Goal: Task Accomplishment & Management: Complete application form

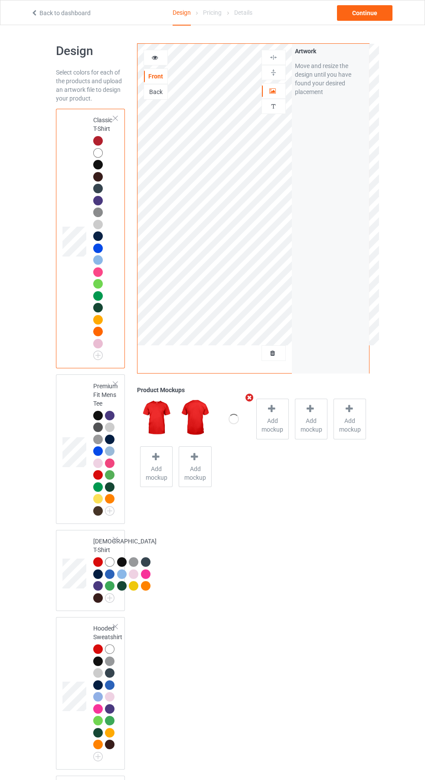
click at [33, 9] on icon at bounding box center [34, 12] width 7 height 6
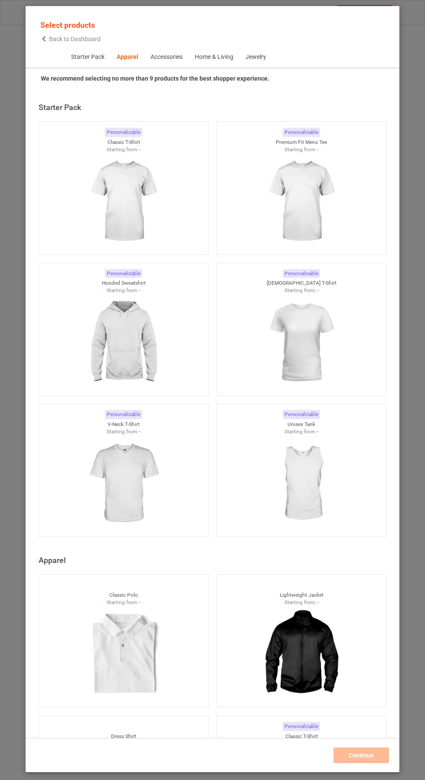
scroll to position [463, 0]
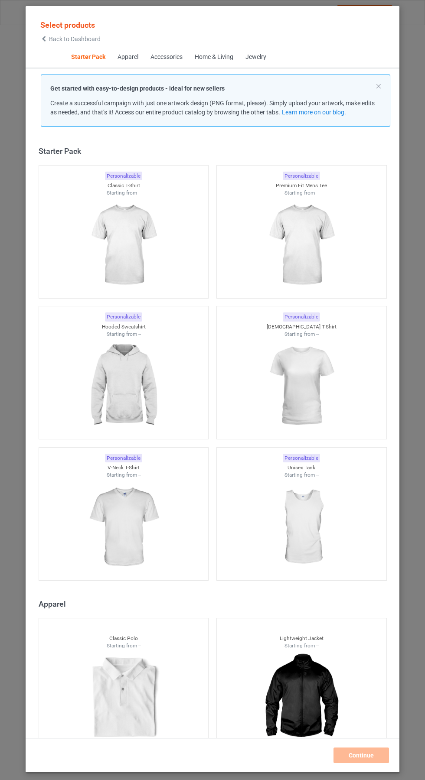
click at [130, 248] on img at bounding box center [123, 245] width 78 height 97
click at [315, 241] on div "Personalizable Premium Fit Mens Tee Starting from --" at bounding box center [301, 231] width 170 height 133
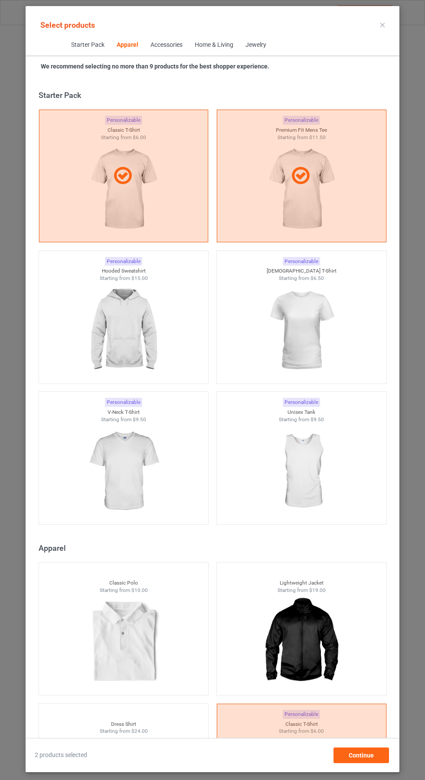
click at [118, 318] on img at bounding box center [123, 330] width 78 height 97
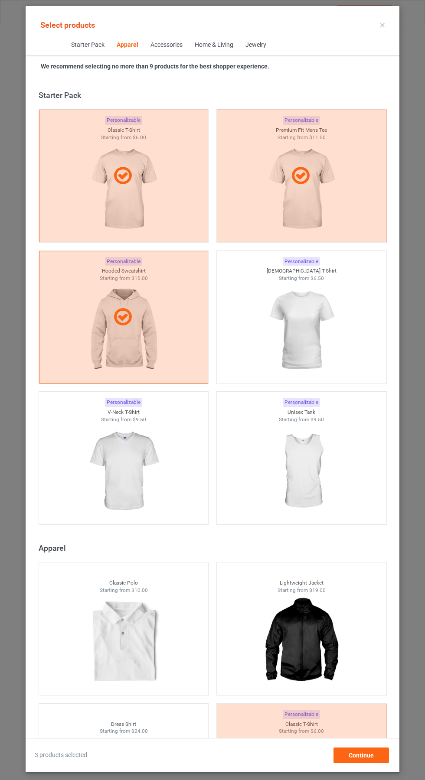
click at [308, 314] on img at bounding box center [301, 330] width 78 height 97
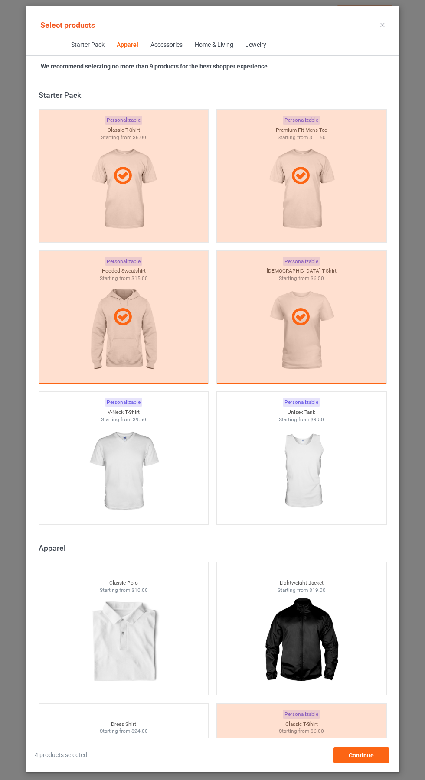
click at [121, 461] on img at bounding box center [123, 471] width 78 height 97
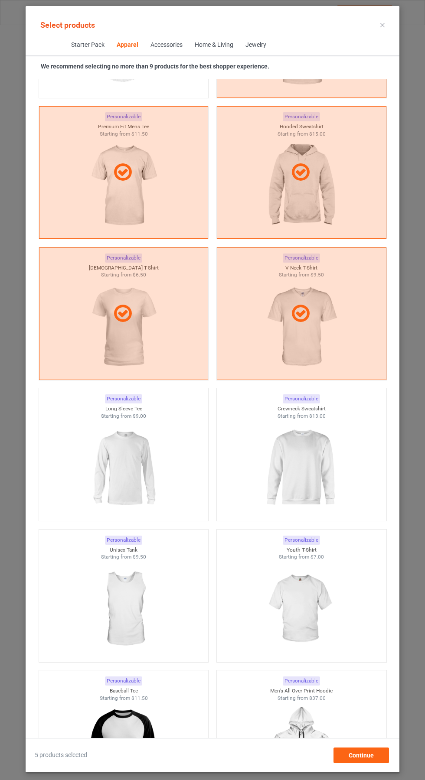
scroll to position [745, 0]
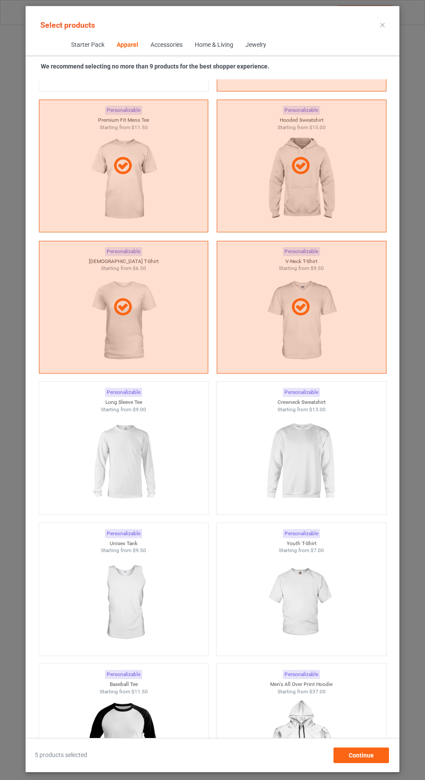
click at [321, 434] on img at bounding box center [301, 461] width 78 height 97
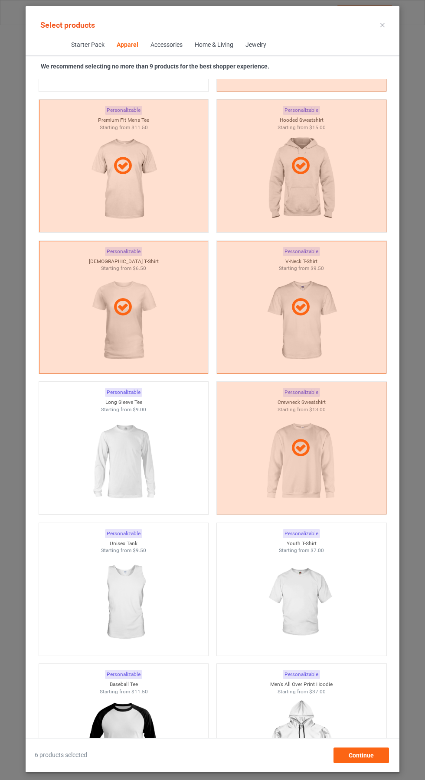
click at [121, 442] on img at bounding box center [123, 461] width 78 height 97
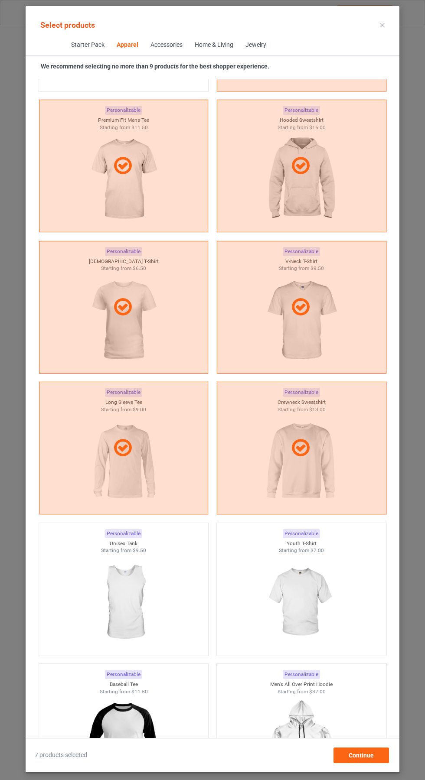
click at [382, 25] on icon at bounding box center [382, 25] width 4 height 4
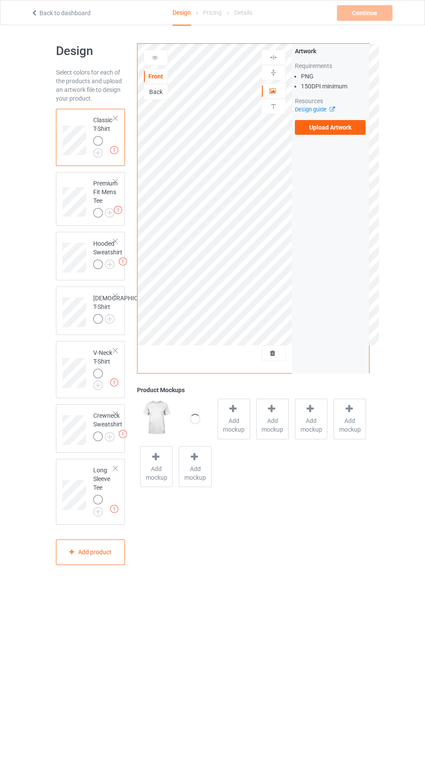
click at [330, 132] on label "Upload Artwork" at bounding box center [330, 127] width 71 height 15
click at [0, 0] on input "Upload Artwork" at bounding box center [0, 0] width 0 height 0
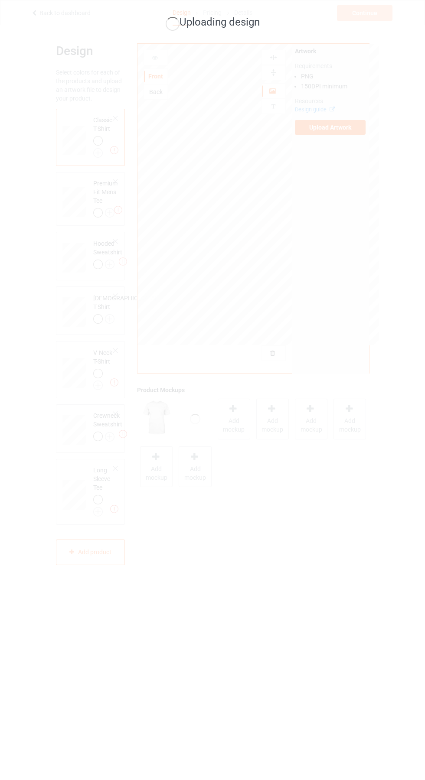
click at [381, 343] on div "Uploading design" at bounding box center [212, 390] width 425 height 780
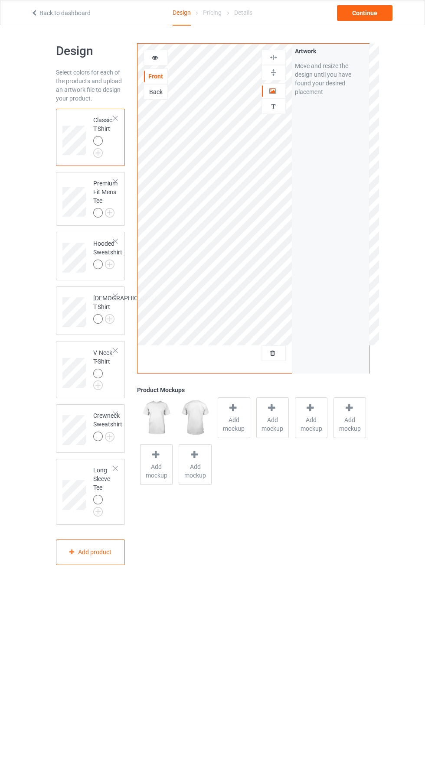
click at [0, 0] on img at bounding box center [0, 0] width 0 height 0
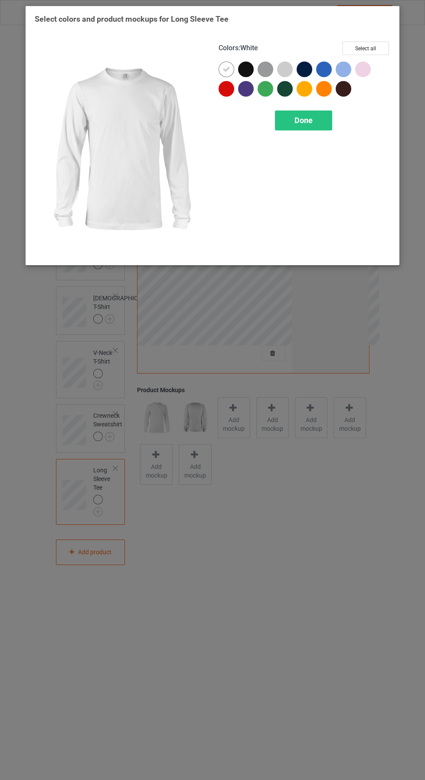
click at [231, 91] on div at bounding box center [226, 89] width 16 height 16
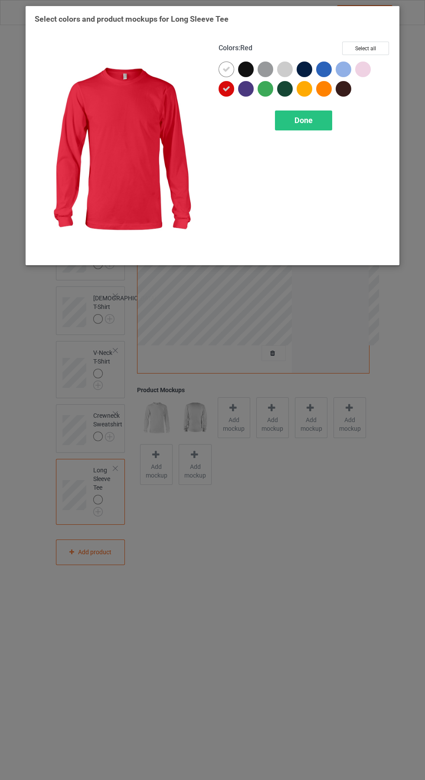
click at [226, 69] on icon at bounding box center [226, 69] width 8 height 8
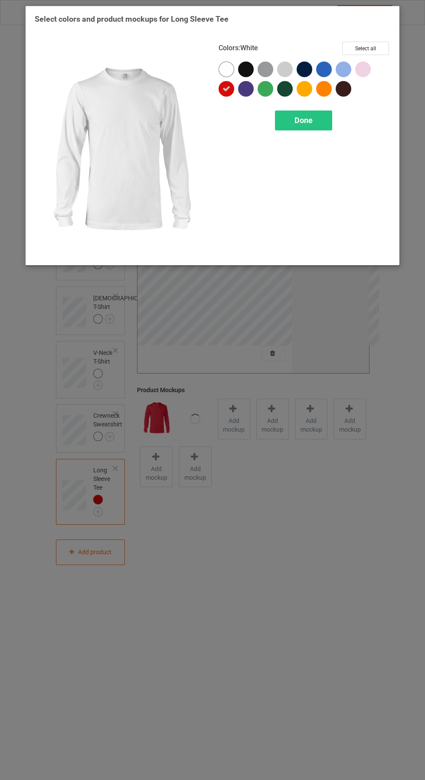
click at [319, 118] on div "Done" at bounding box center [303, 120] width 57 height 20
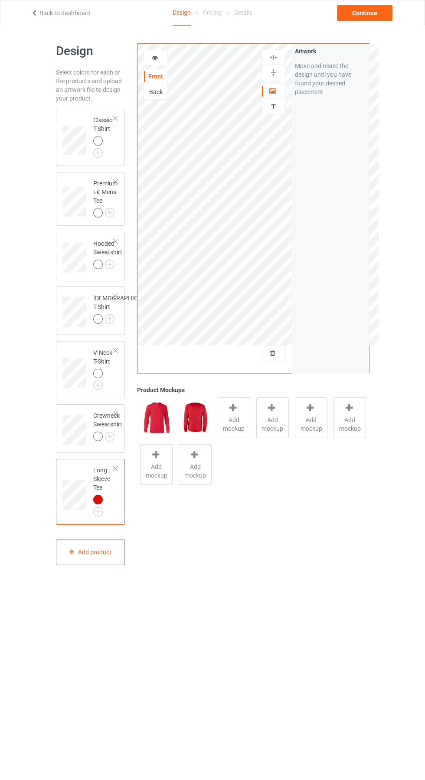
click at [0, 0] on img at bounding box center [0, 0] width 0 height 0
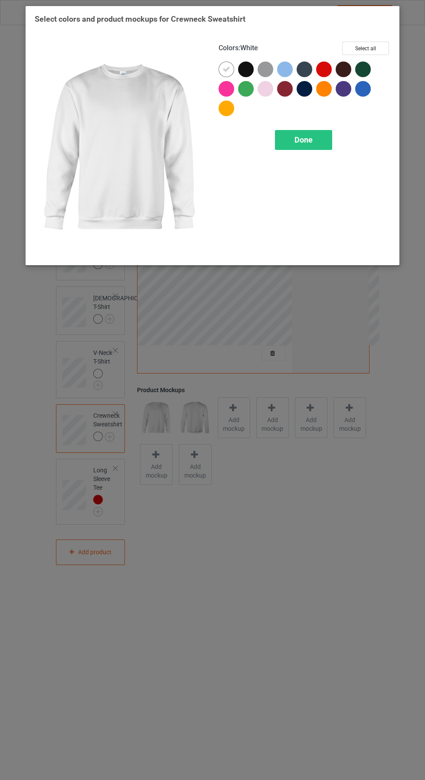
click at [326, 66] on div at bounding box center [324, 70] width 16 height 16
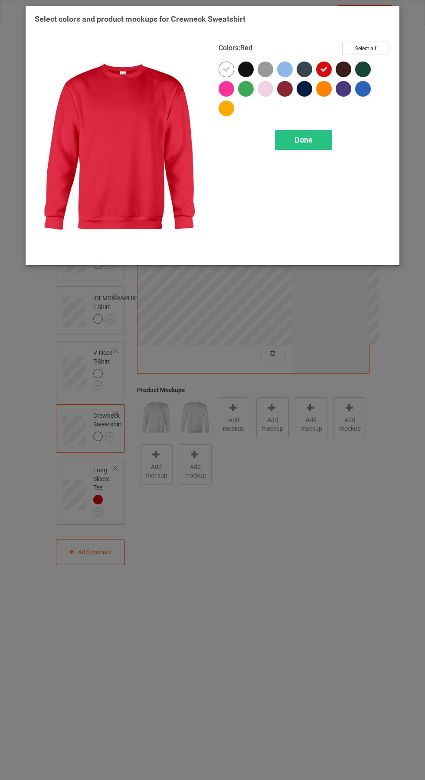
click at [226, 69] on icon at bounding box center [226, 69] width 8 height 8
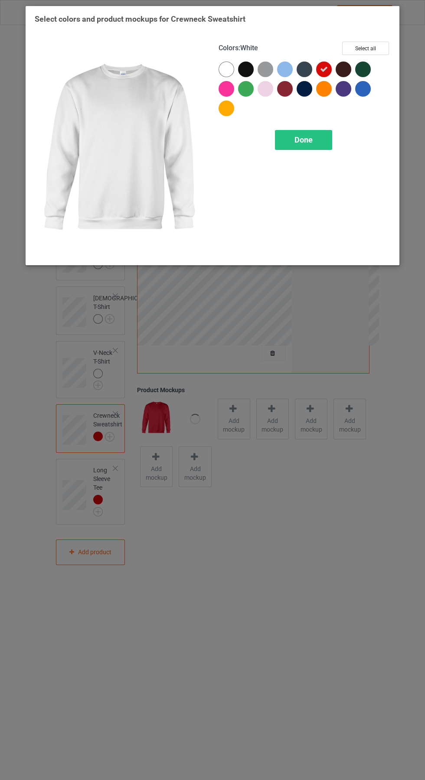
click at [310, 139] on span "Done" at bounding box center [303, 139] width 18 height 9
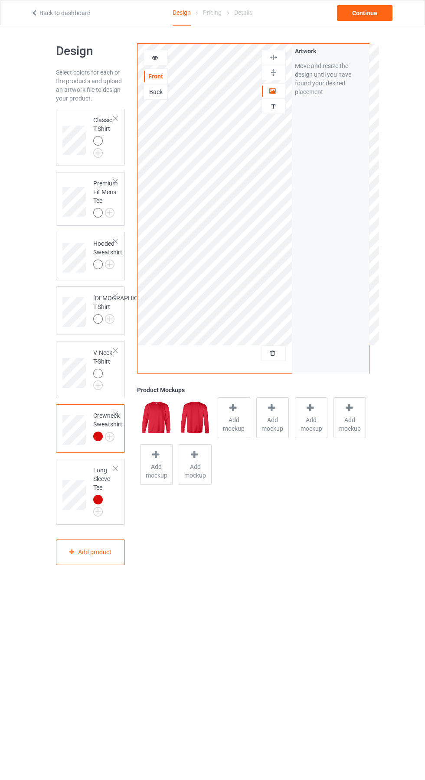
click at [0, 0] on img at bounding box center [0, 0] width 0 height 0
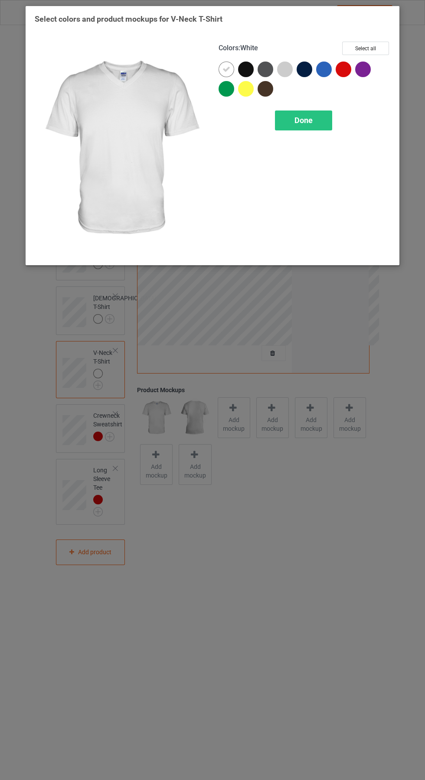
click at [337, 70] on div at bounding box center [343, 70] width 16 height 16
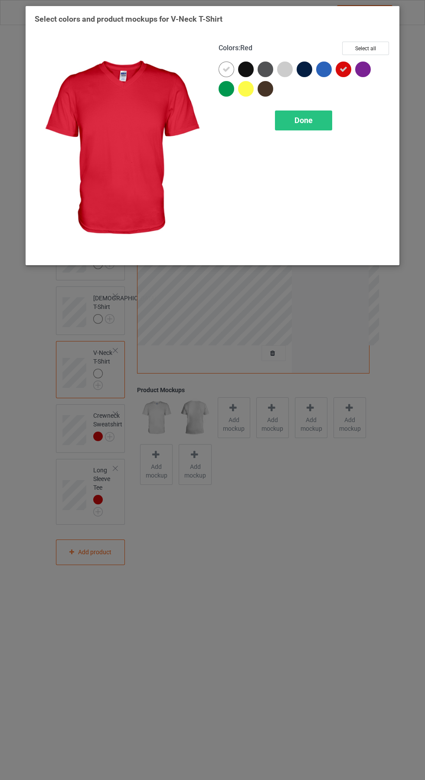
click at [226, 69] on icon at bounding box center [226, 69] width 8 height 8
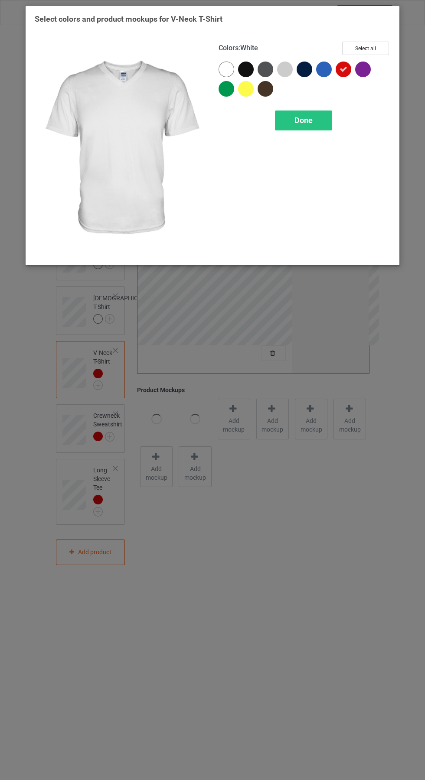
click at [319, 123] on div "Done" at bounding box center [303, 120] width 57 height 20
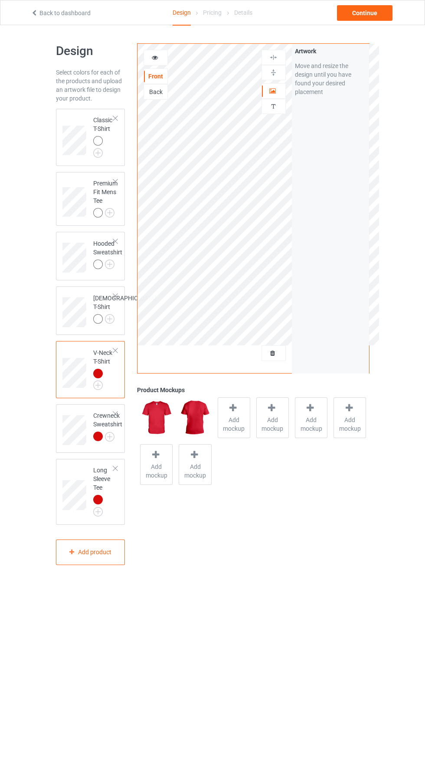
click at [0, 0] on img at bounding box center [0, 0] width 0 height 0
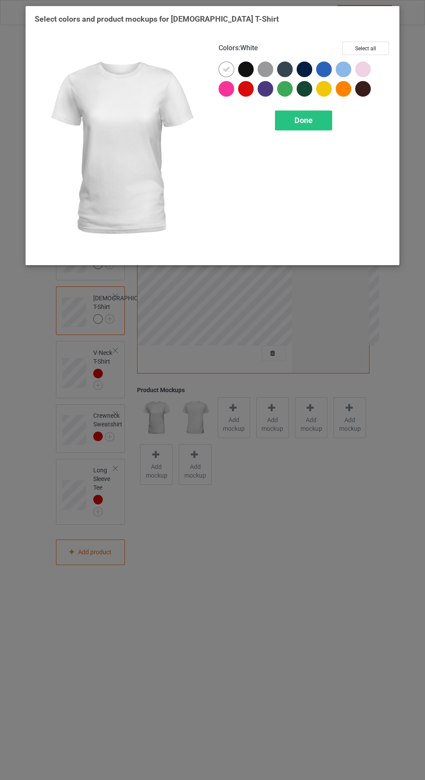
click at [243, 88] on div at bounding box center [246, 89] width 16 height 16
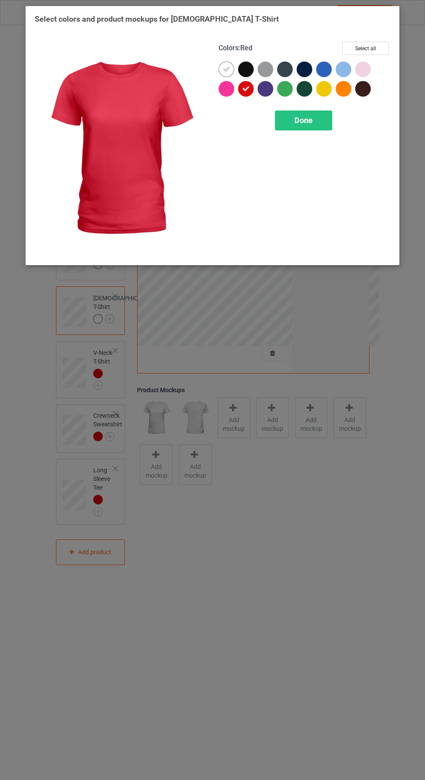
click at [226, 69] on icon at bounding box center [226, 69] width 8 height 8
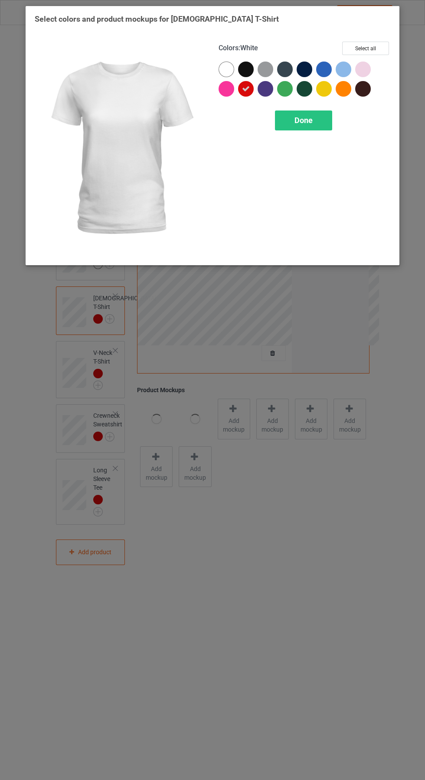
click at [321, 122] on div "Done" at bounding box center [303, 120] width 57 height 20
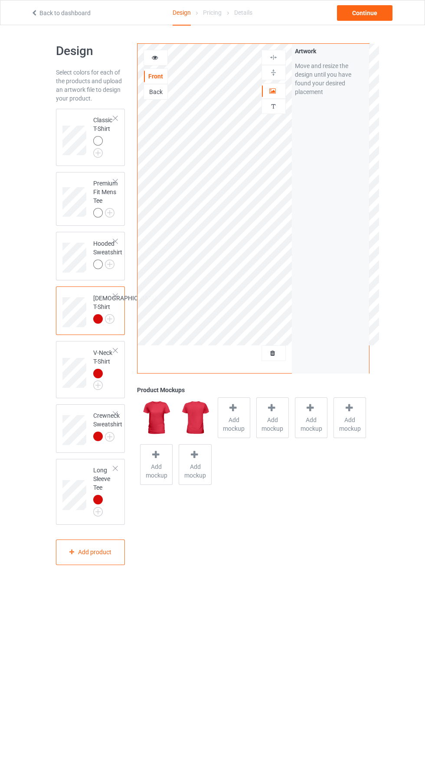
click at [0, 0] on img at bounding box center [0, 0] width 0 height 0
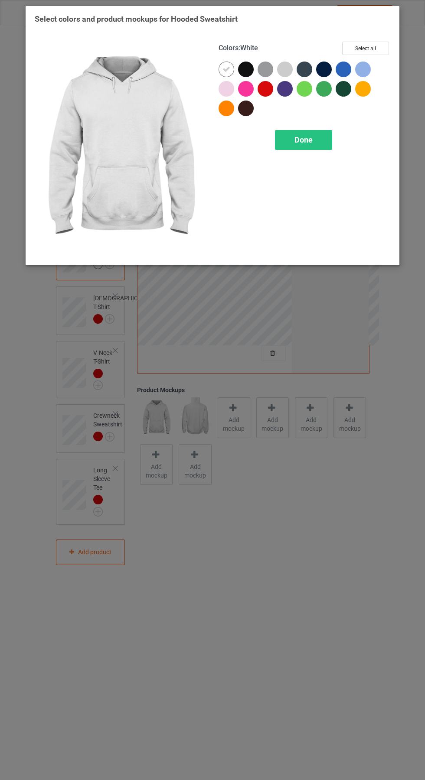
click at [266, 87] on div at bounding box center [265, 89] width 16 height 16
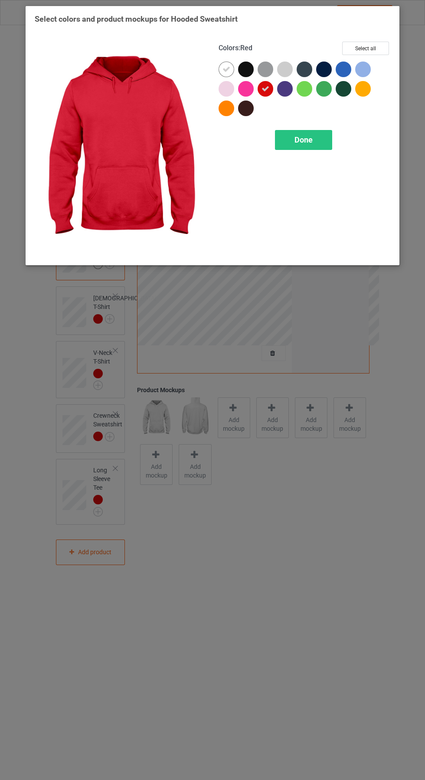
click at [226, 69] on icon at bounding box center [226, 69] width 8 height 8
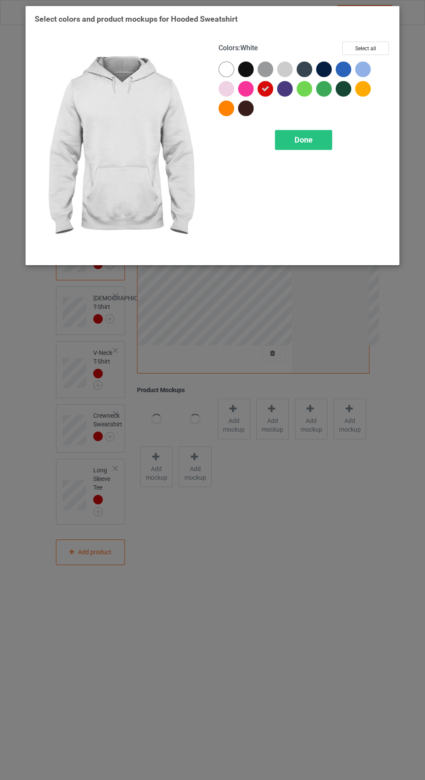
click at [312, 137] on span "Done" at bounding box center [303, 139] width 18 height 9
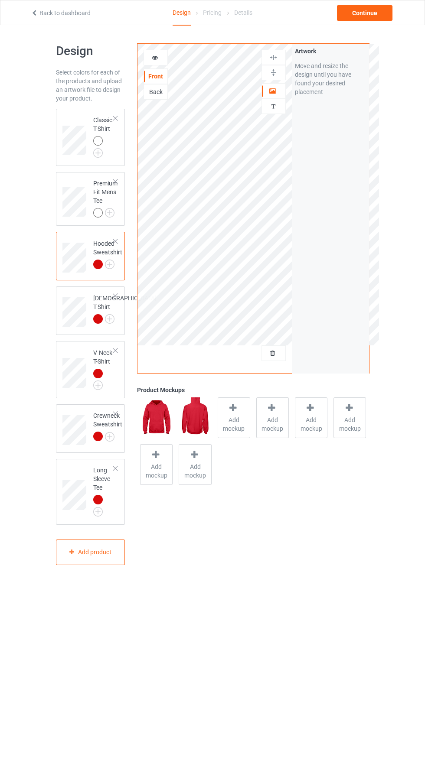
click at [0, 0] on img at bounding box center [0, 0] width 0 height 0
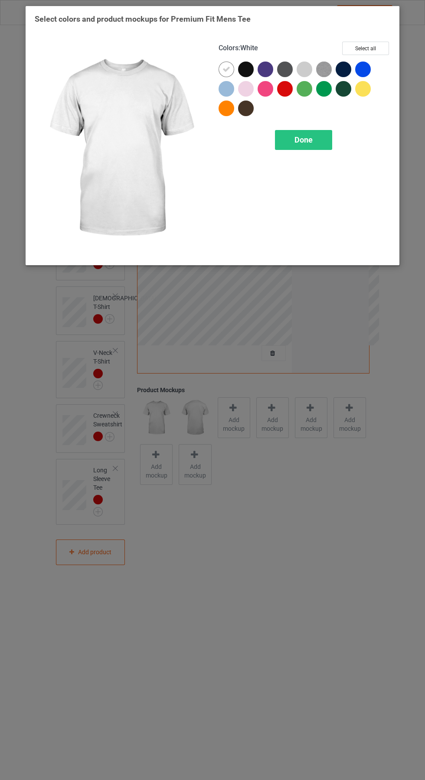
click at [283, 88] on div at bounding box center [285, 89] width 16 height 16
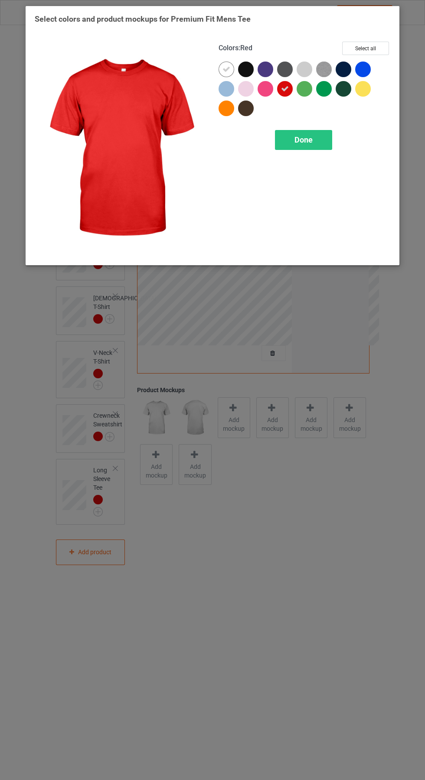
click at [221, 64] on div at bounding box center [226, 70] width 16 height 16
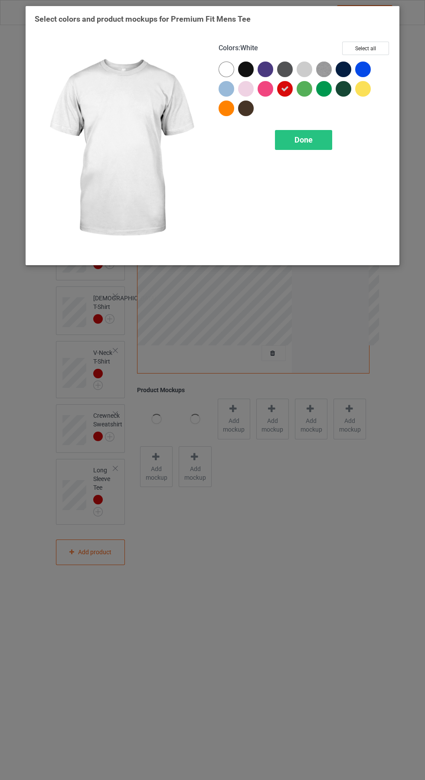
click at [303, 139] on span "Done" at bounding box center [303, 139] width 18 height 9
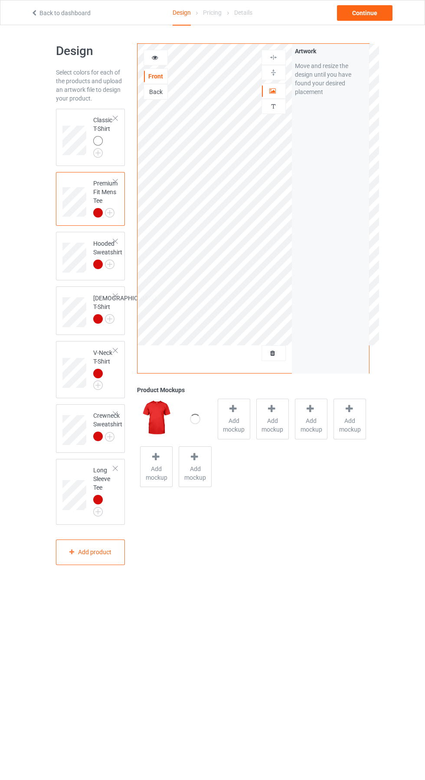
click at [0, 0] on img at bounding box center [0, 0] width 0 height 0
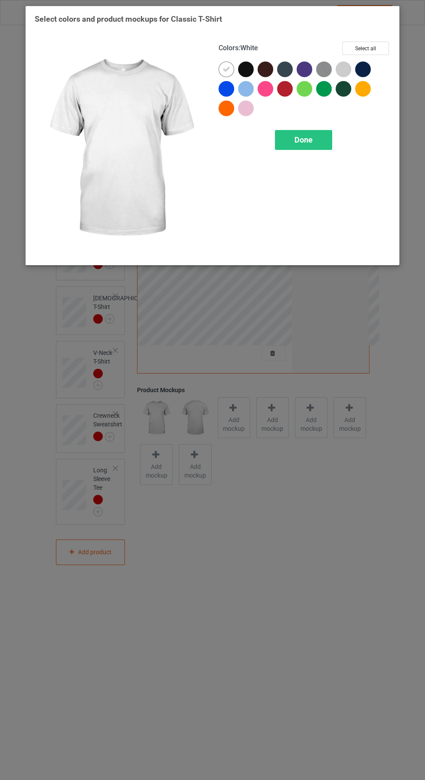
click at [288, 88] on div at bounding box center [285, 89] width 16 height 16
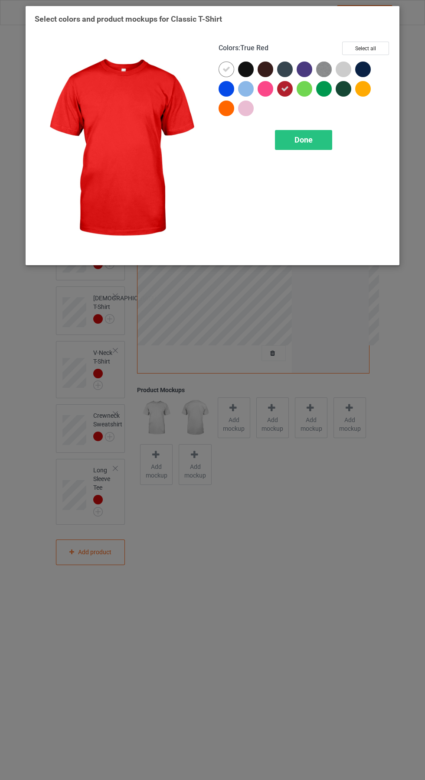
click at [219, 66] on div at bounding box center [226, 70] width 16 height 16
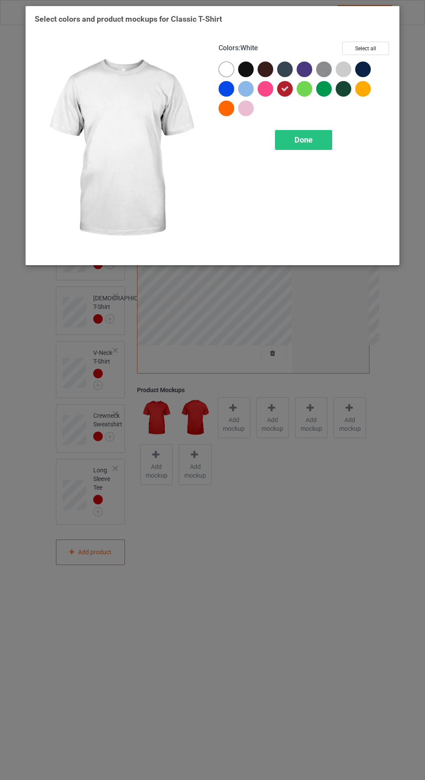
click at [312, 138] on div "Done" at bounding box center [303, 140] width 57 height 20
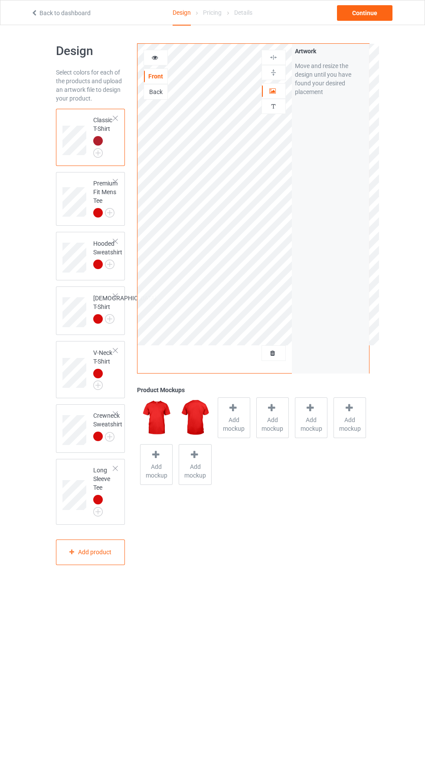
click at [226, 425] on span "Add mockup" at bounding box center [234, 423] width 32 height 17
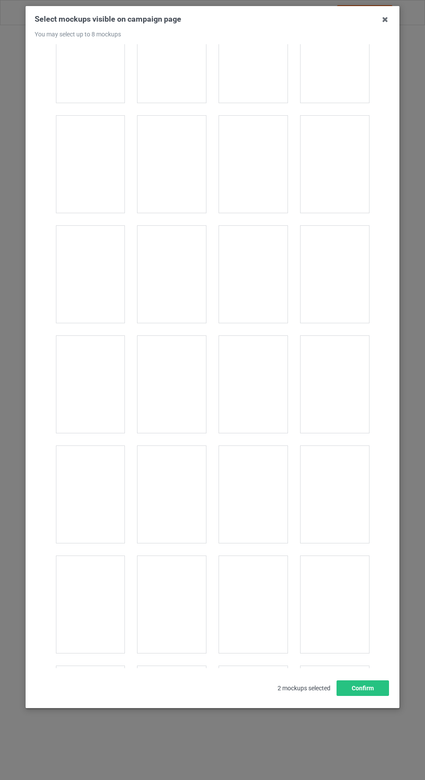
scroll to position [11976, 0]
click at [102, 690] on div at bounding box center [90, 665] width 68 height 97
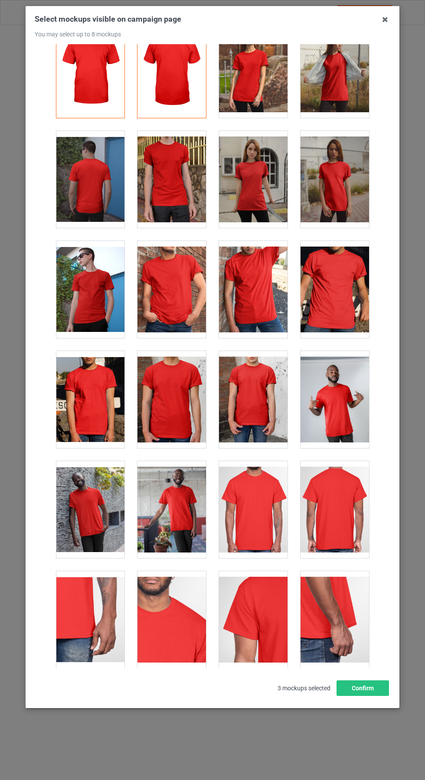
scroll to position [0, 0]
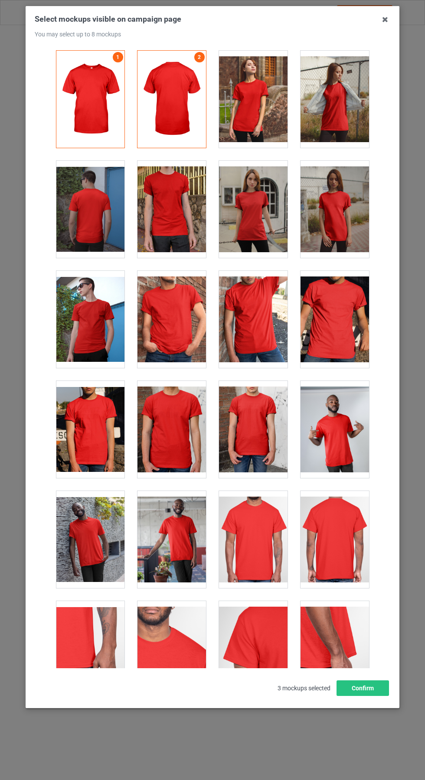
click at [385, 19] on icon at bounding box center [385, 20] width 14 height 14
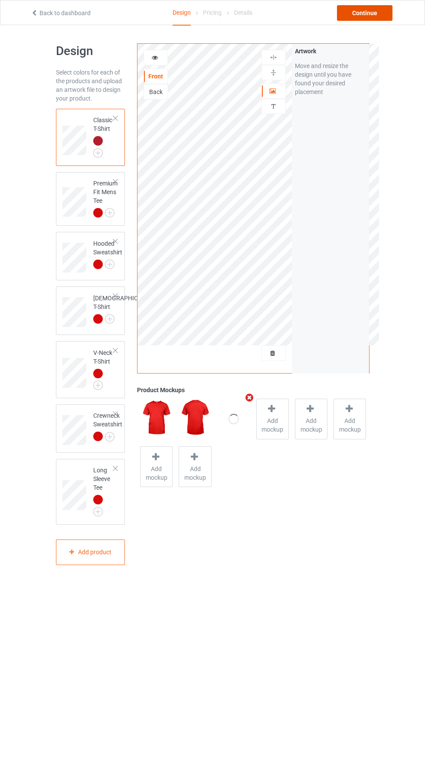
click at [380, 13] on div "Continue" at bounding box center [364, 13] width 55 height 16
click at [373, 13] on div "Continue" at bounding box center [364, 13] width 55 height 16
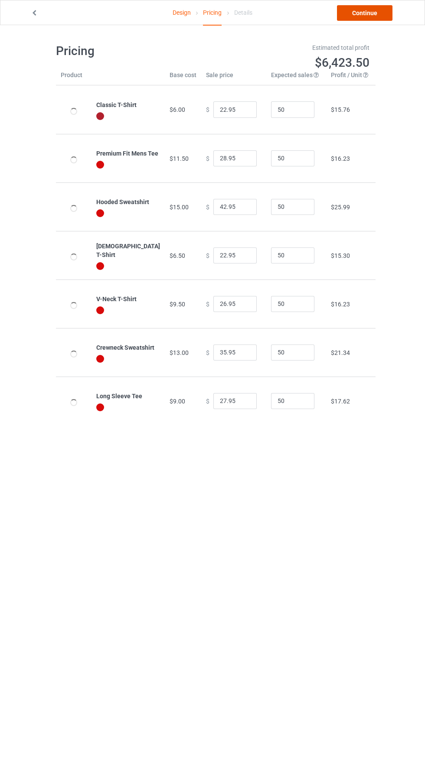
click at [373, 13] on link "Continue" at bounding box center [364, 13] width 55 height 16
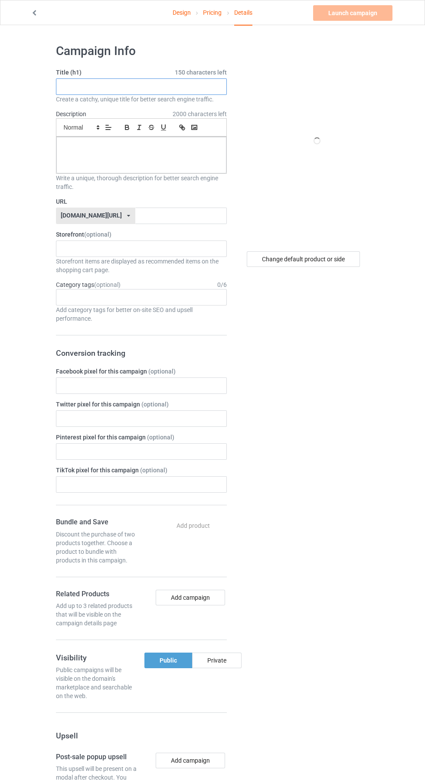
click at [81, 87] on input "text" at bounding box center [141, 86] width 171 height 16
click at [77, 88] on input "text" at bounding box center [141, 86] width 171 height 16
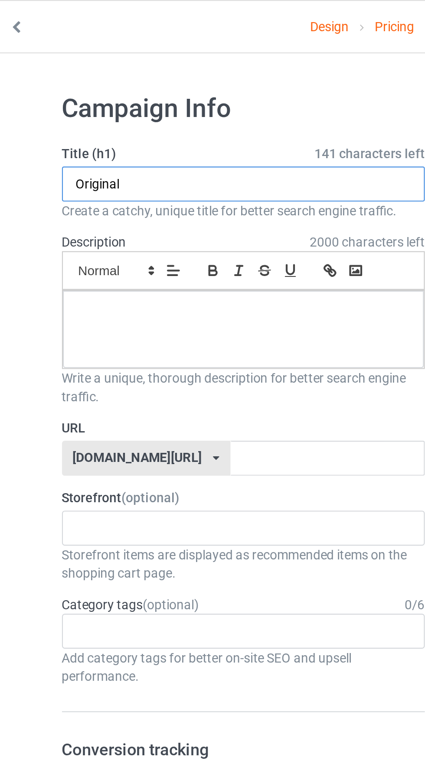
type input "Original"
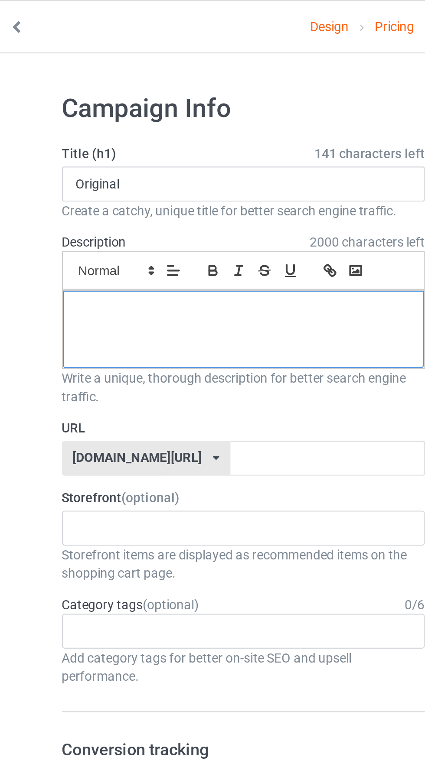
click at [82, 145] on p at bounding box center [141, 147] width 156 height 8
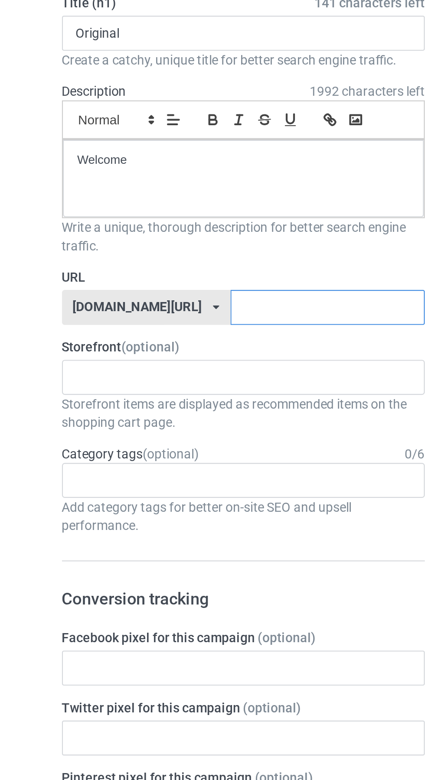
click at [135, 216] on input "text" at bounding box center [180, 215] width 91 height 16
type input "Bkr"
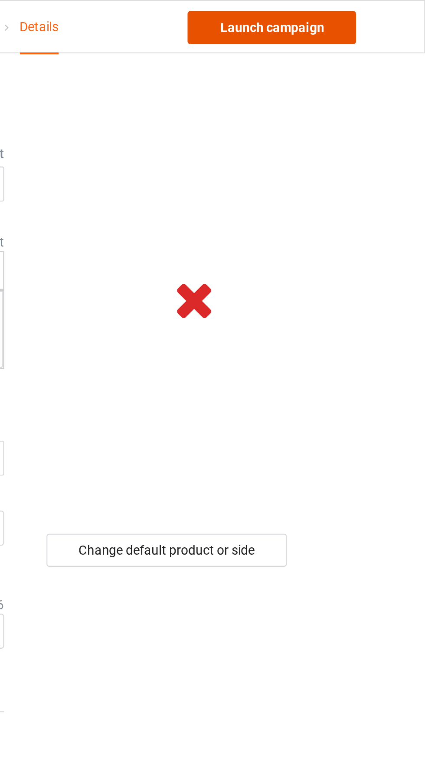
click at [348, 10] on link "Launch campaign" at bounding box center [352, 13] width 79 height 16
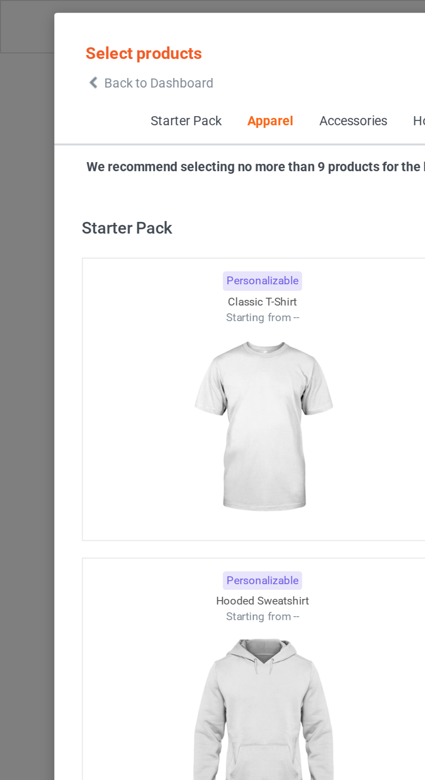
scroll to position [463, 0]
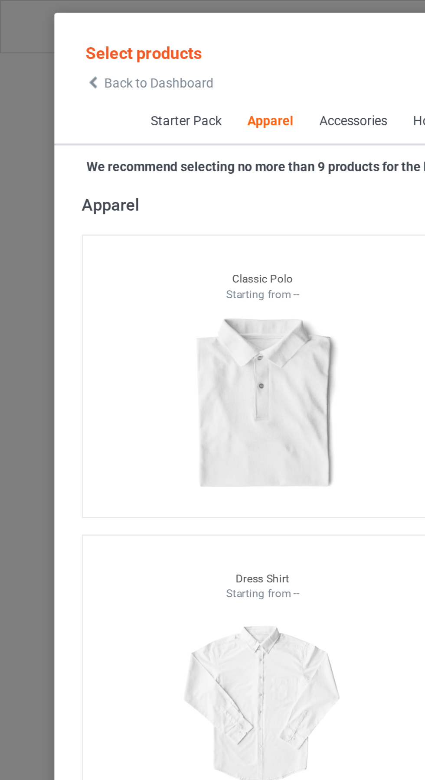
click at [50, 39] on span "Back to Dashboard" at bounding box center [75, 39] width 52 height 7
